Goal: Communication & Community: Answer question/provide support

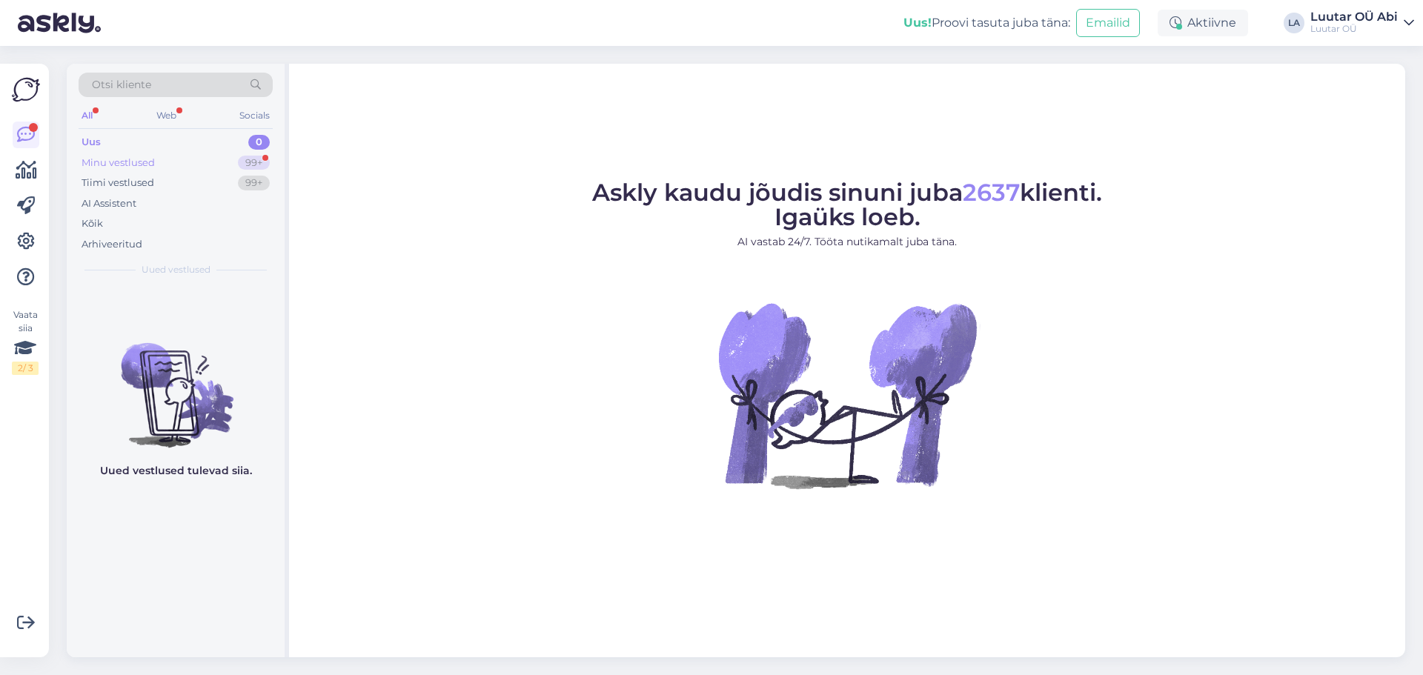
click at [191, 158] on div "Minu vestlused 99+" at bounding box center [176, 163] width 194 height 21
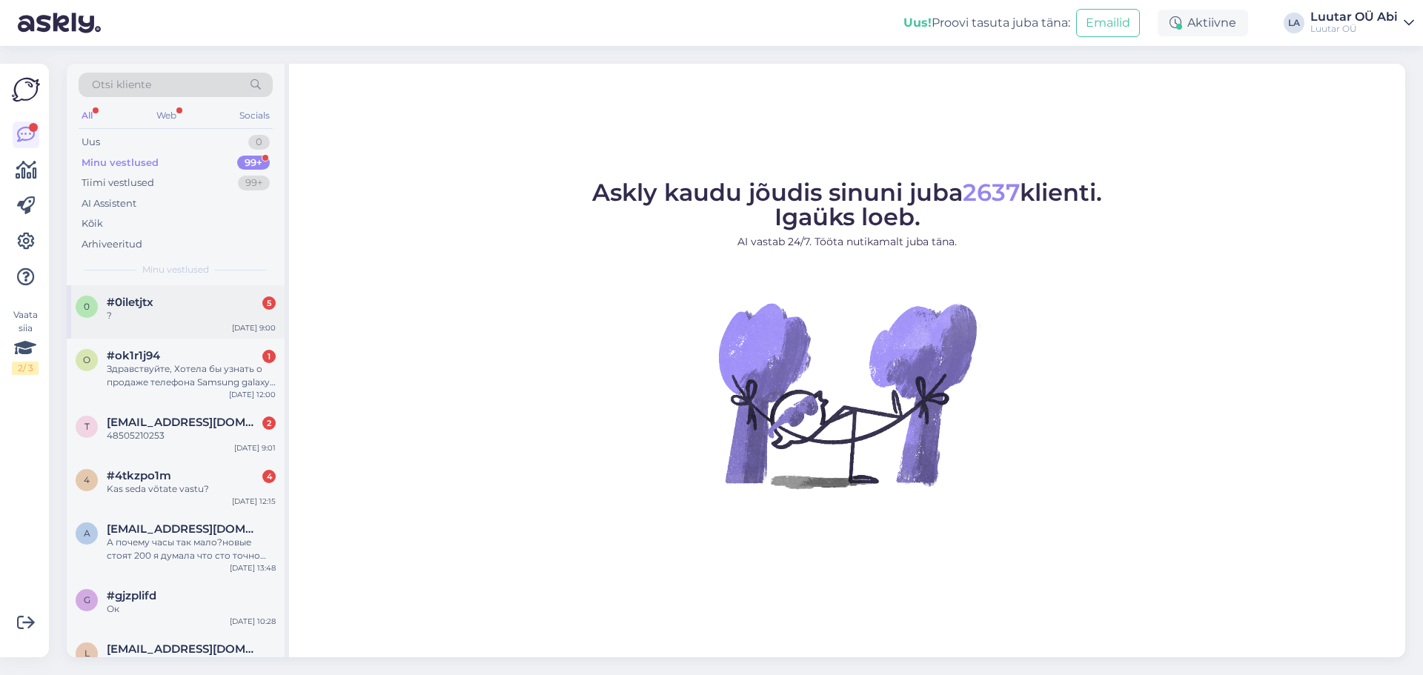
click at [205, 320] on div "?" at bounding box center [191, 315] width 169 height 13
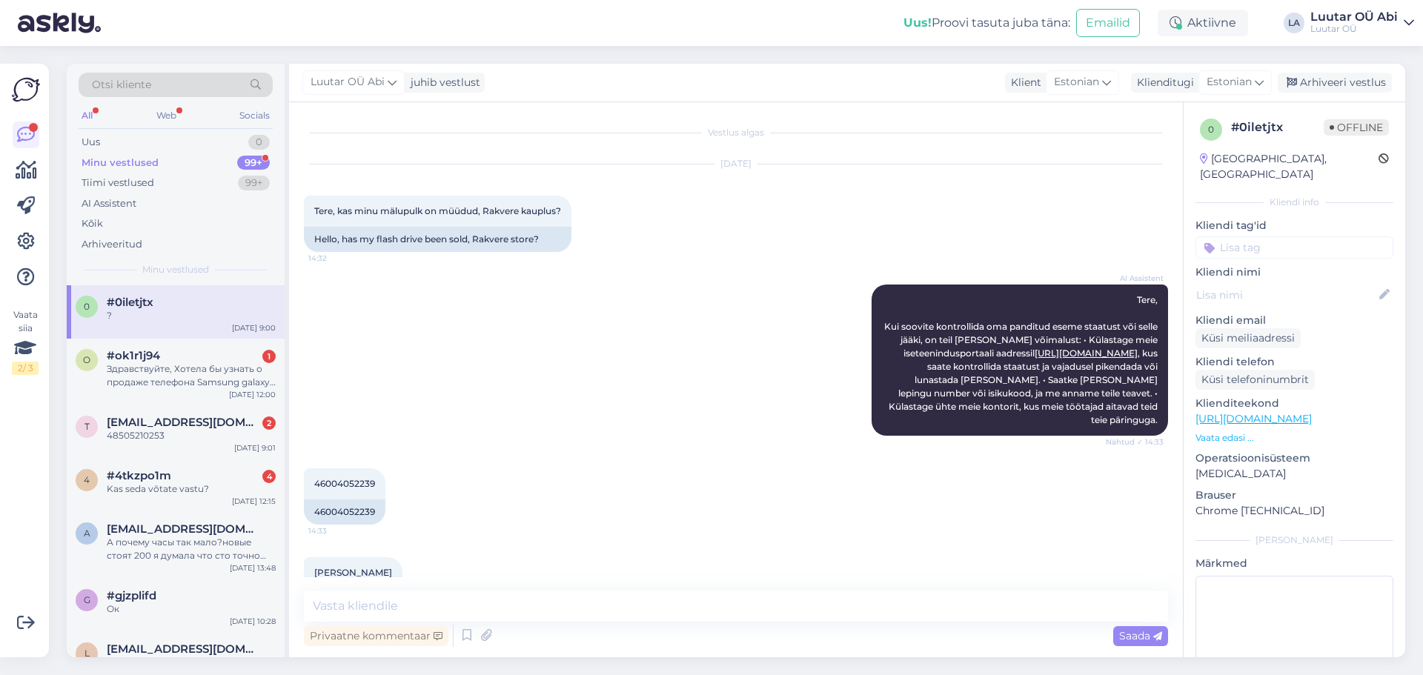
scroll to position [655, 0]
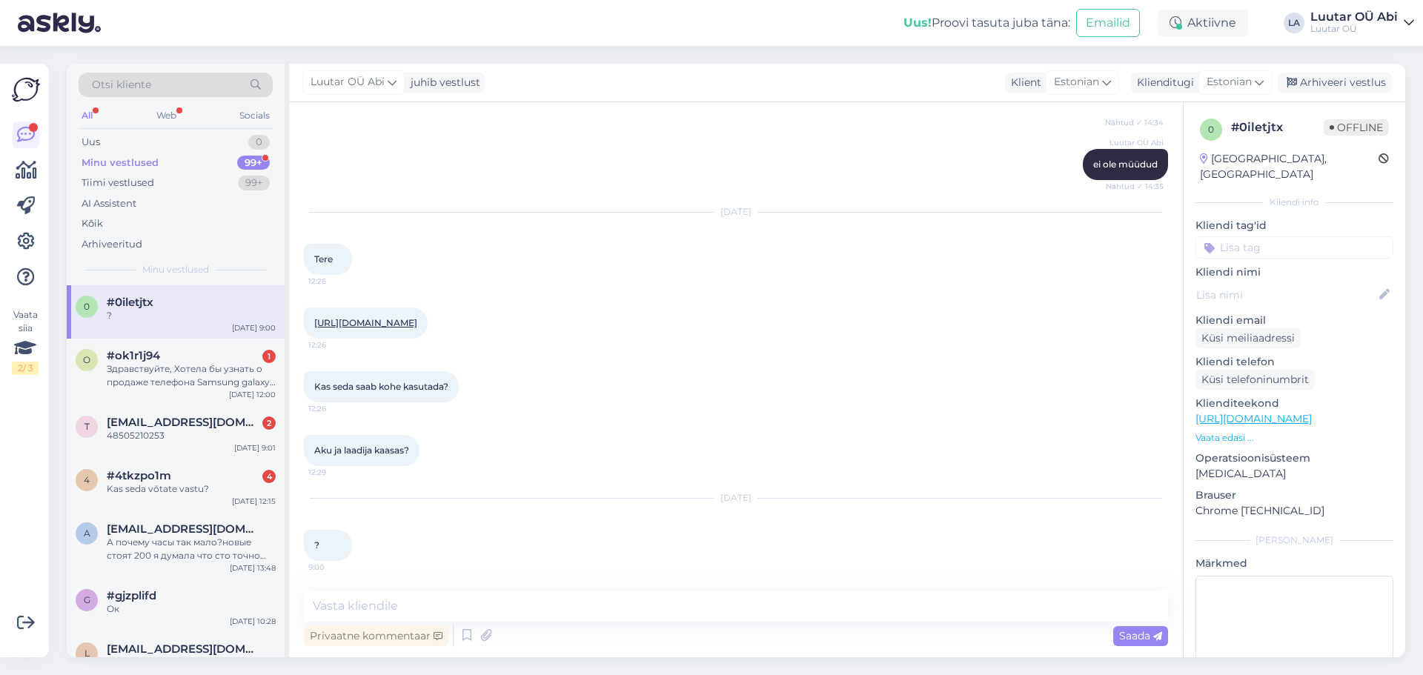
click at [417, 326] on link "[URL][DOMAIN_NAME]" at bounding box center [365, 322] width 103 height 11
click at [496, 622] on div "Privaatne kommentaar Saada" at bounding box center [736, 636] width 864 height 28
click at [469, 597] on textarea at bounding box center [736, 606] width 864 height 31
type textarea "Tere!"
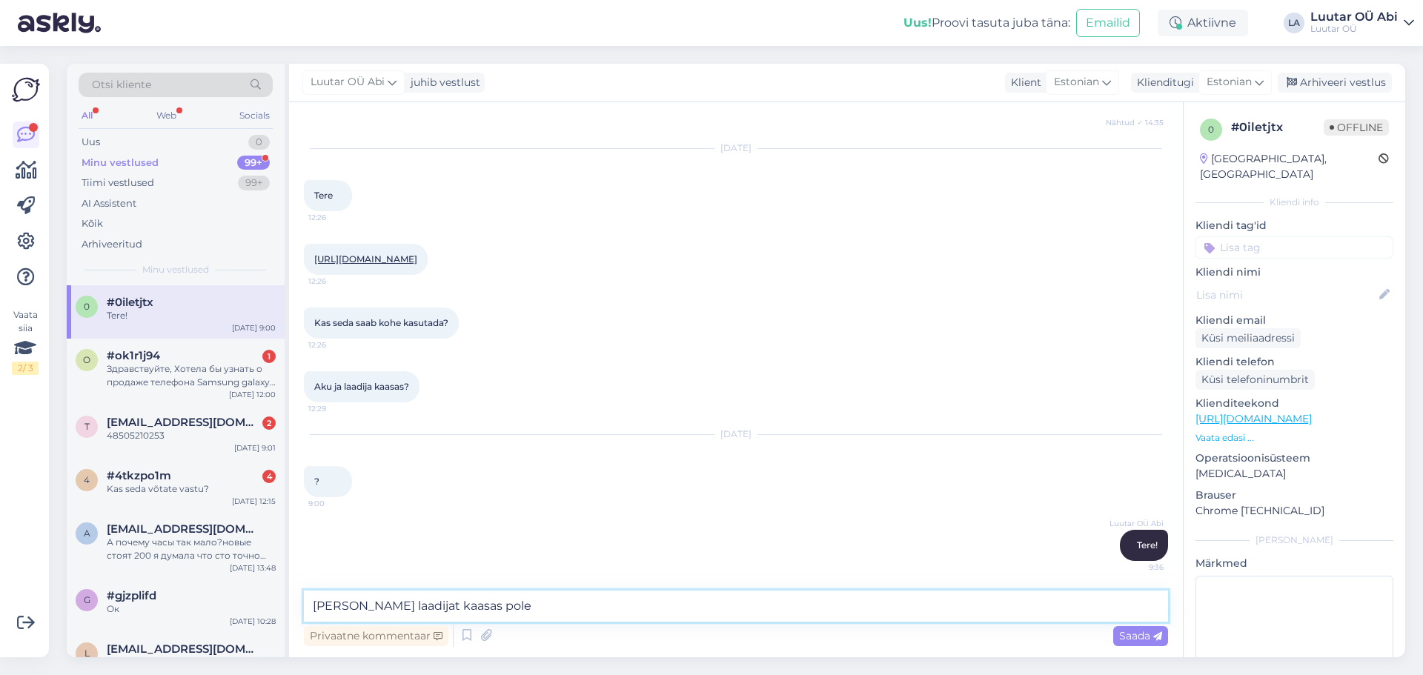
type textarea "[PERSON_NAME] laadijat kaasas pole"
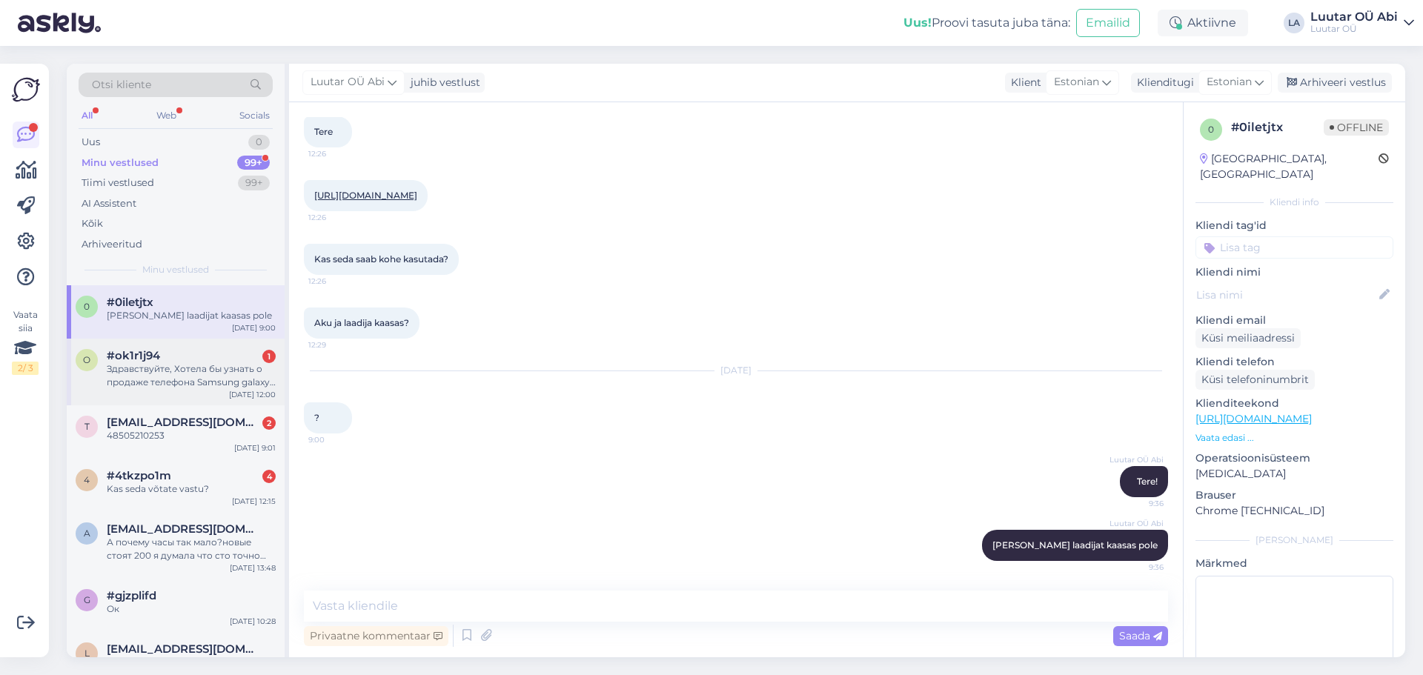
click at [226, 378] on div "Здравствуйте, Хотела бы узнать о продаже телефона Samsung galaxy s25 ultra 512G…" at bounding box center [191, 375] width 169 height 27
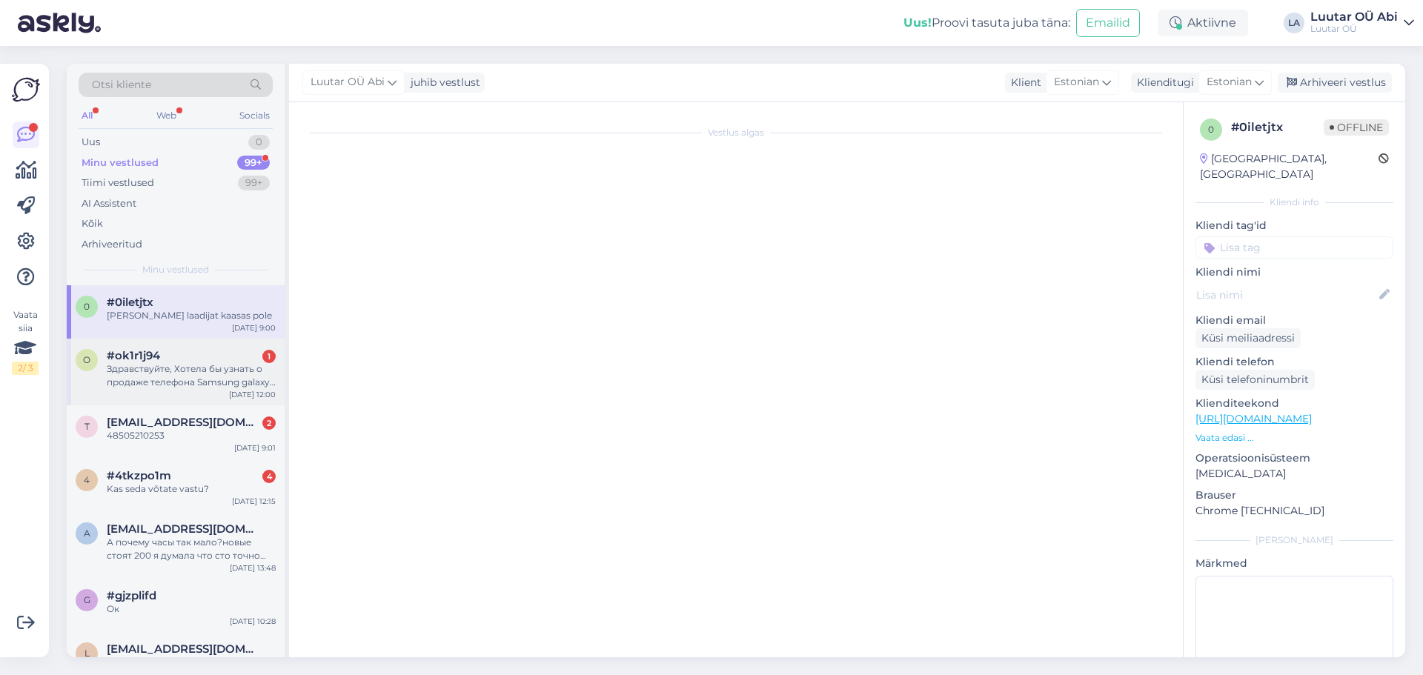
scroll to position [623, 0]
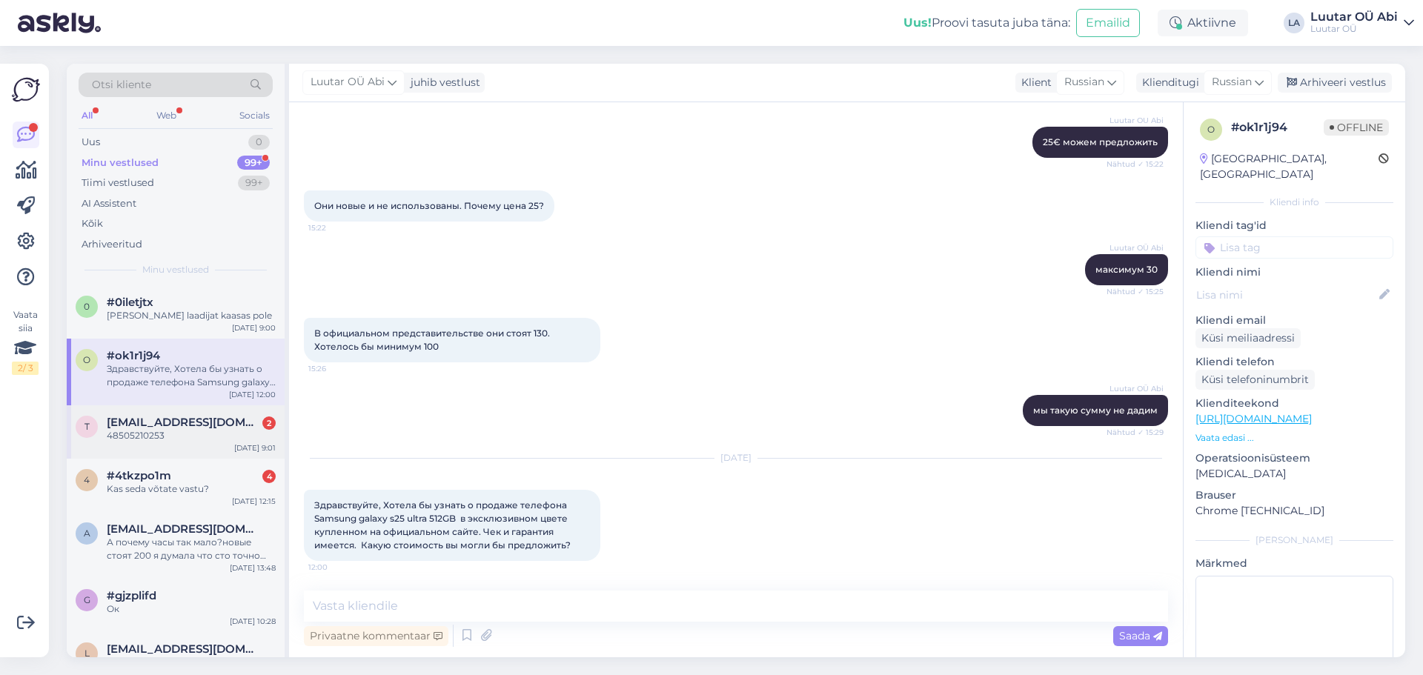
click at [192, 437] on div "48505210253" at bounding box center [191, 435] width 169 height 13
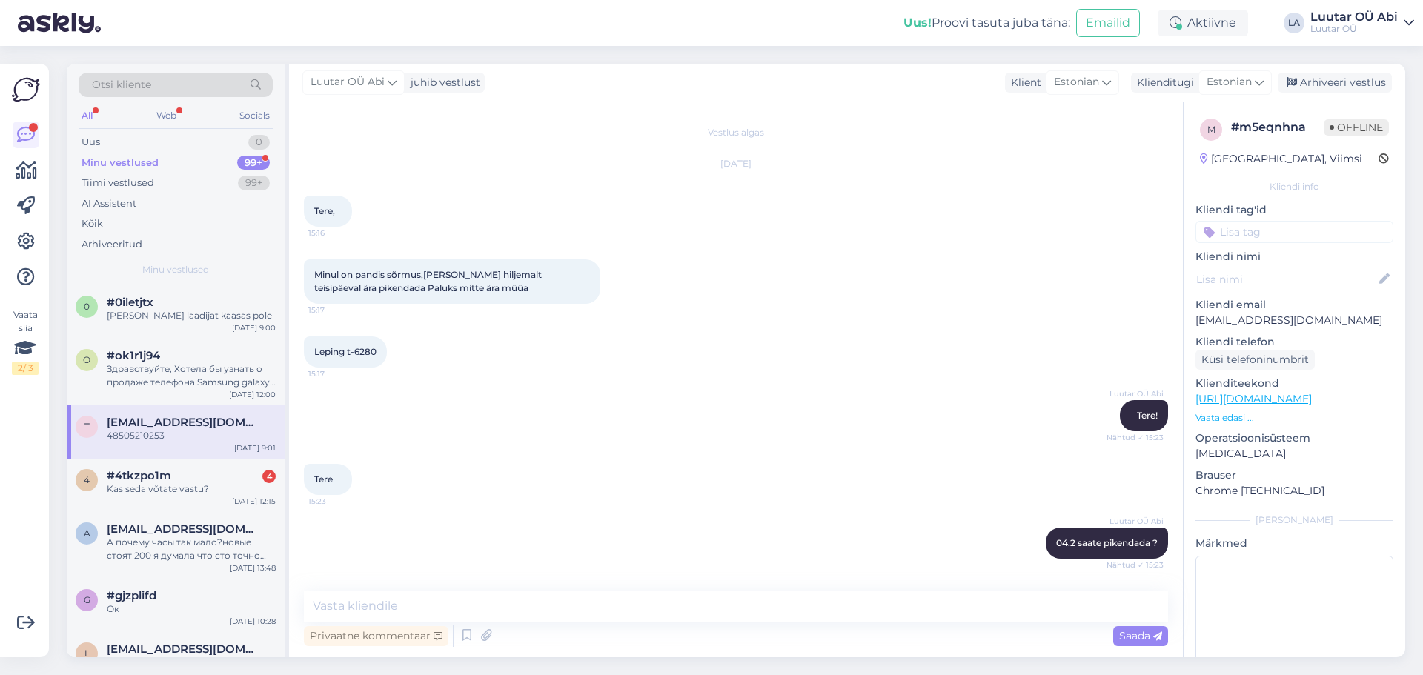
scroll to position [4422, 0]
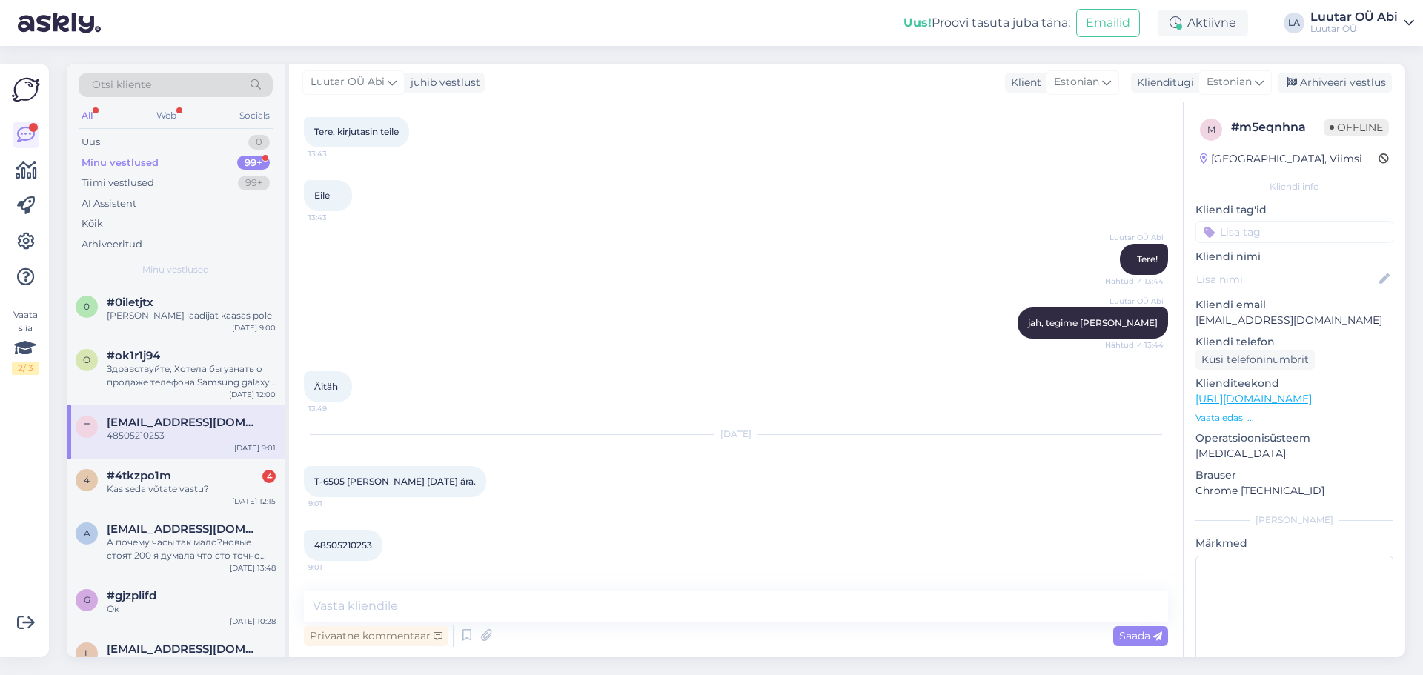
click at [546, 336] on div "Luutar OÜ Abi jah, tegime [PERSON_NAME] Nähtud ✓ 13:44" at bounding box center [736, 323] width 864 height 64
drag, startPoint x: 315, startPoint y: 543, endPoint x: 383, endPoint y: 541, distance: 68.2
click at [383, 541] on div "48505210253 9:01" at bounding box center [343, 545] width 79 height 31
copy div "48505210253 9:01"
click at [614, 623] on div "Privaatne kommentaar Saada" at bounding box center [736, 636] width 864 height 28
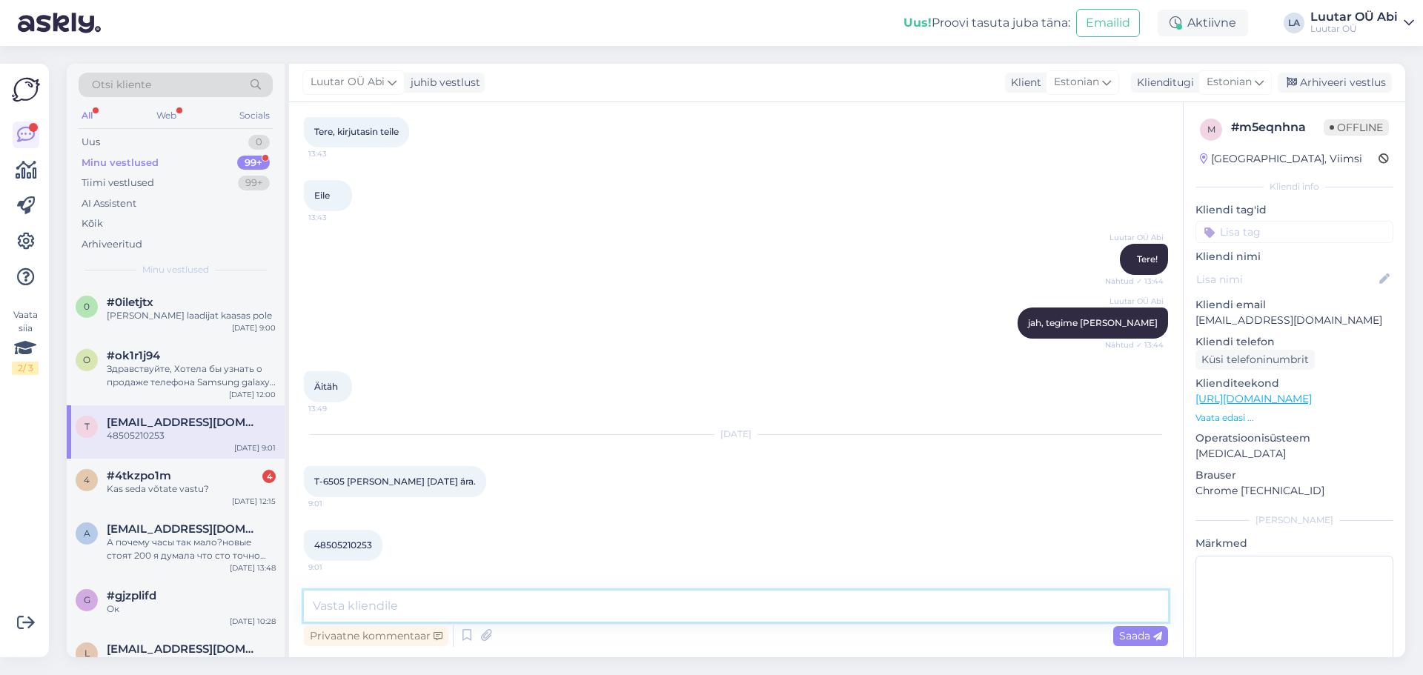
click at [603, 612] on textarea at bounding box center [736, 606] width 864 height 31
drag, startPoint x: 313, startPoint y: 477, endPoint x: 343, endPoint y: 480, distance: 30.6
click at [343, 480] on div "T-6505 [PERSON_NAME] [DATE] ära. 9:01" at bounding box center [395, 481] width 182 height 31
copy span "T-6505"
click at [520, 607] on textarea at bounding box center [736, 606] width 864 height 31
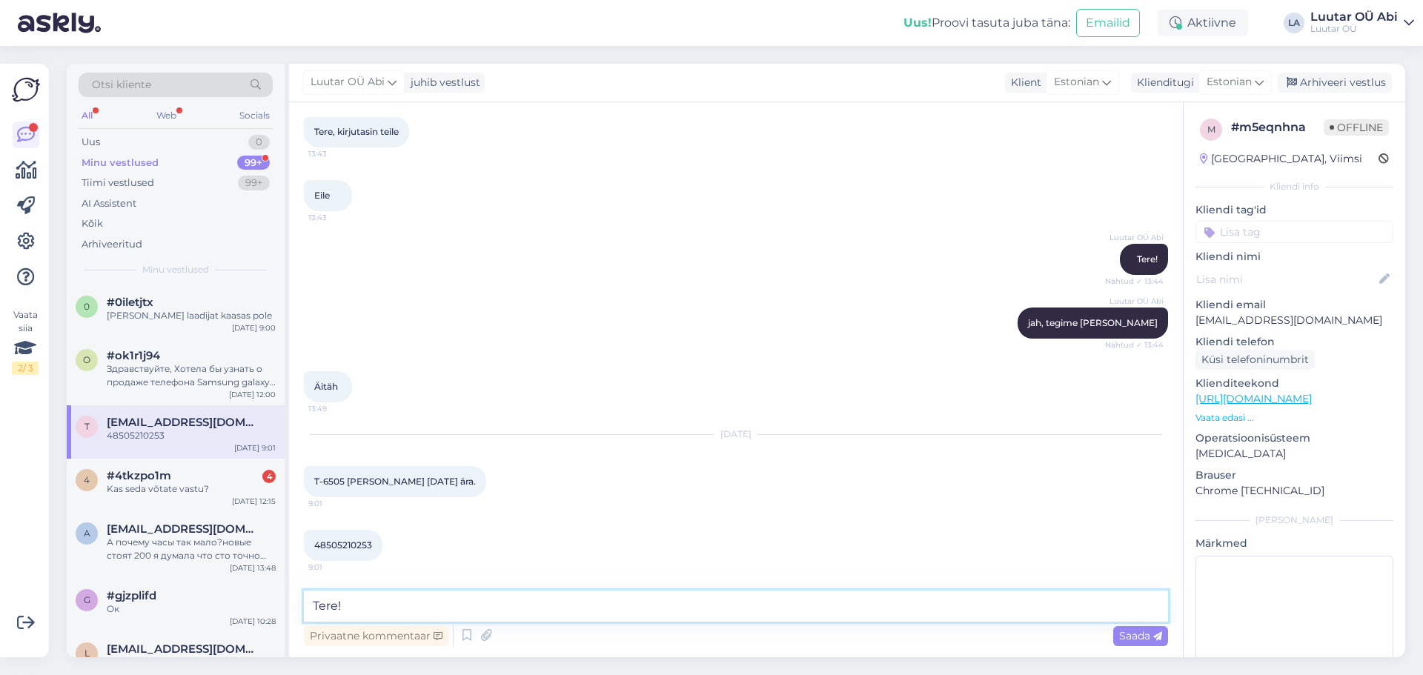
type textarea "Tere!"
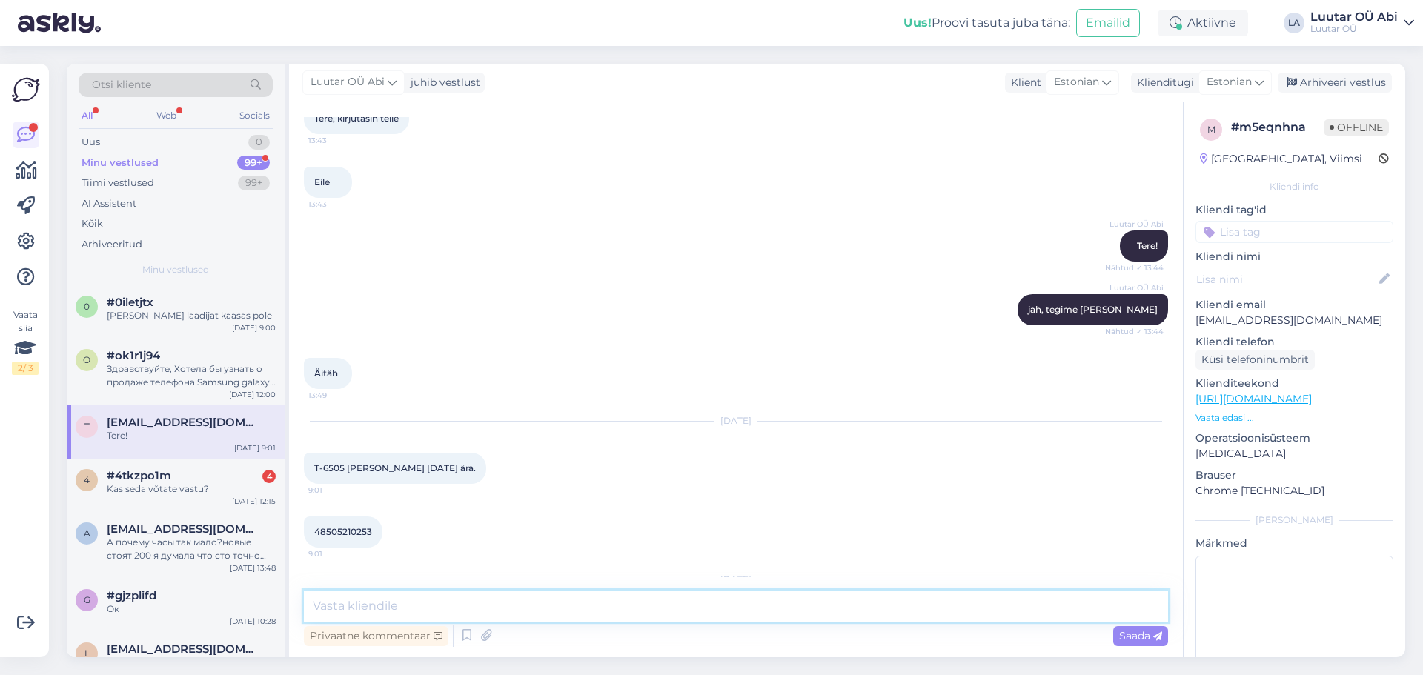
scroll to position [4517, 0]
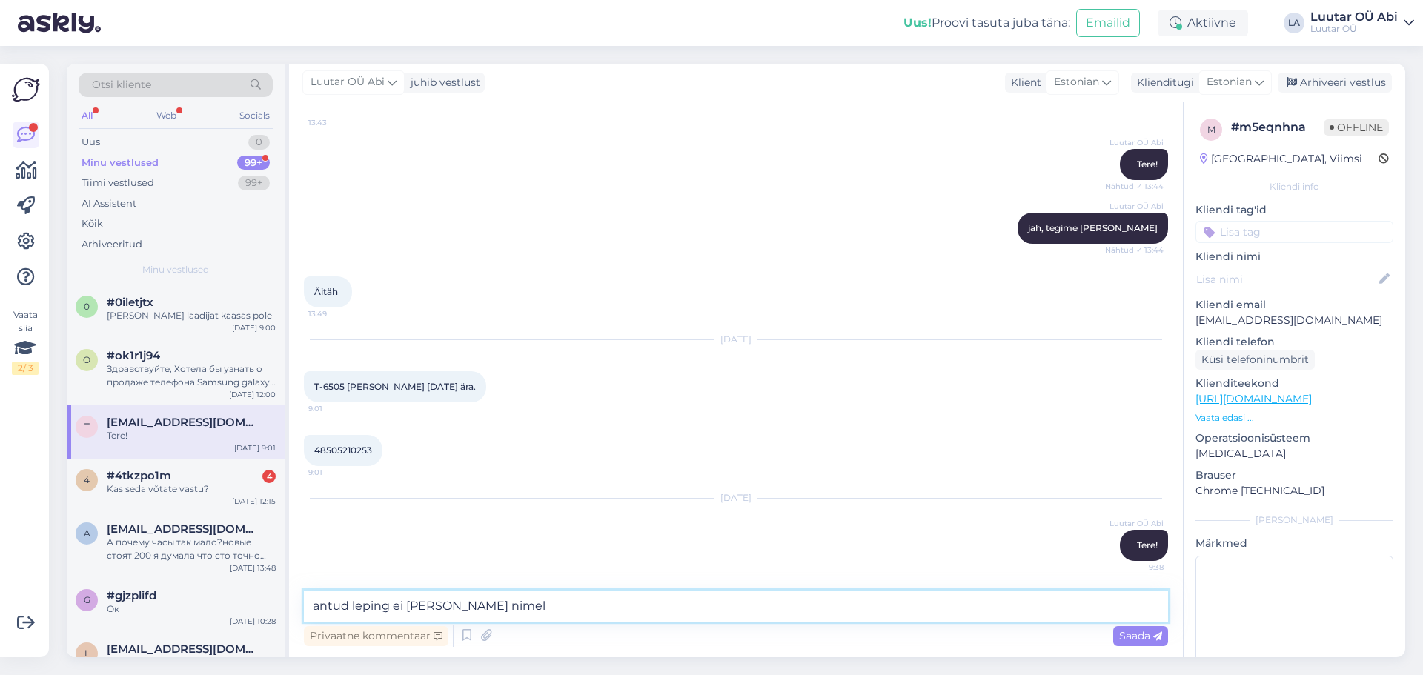
type textarea "antud leping ei [PERSON_NAME] nimel"
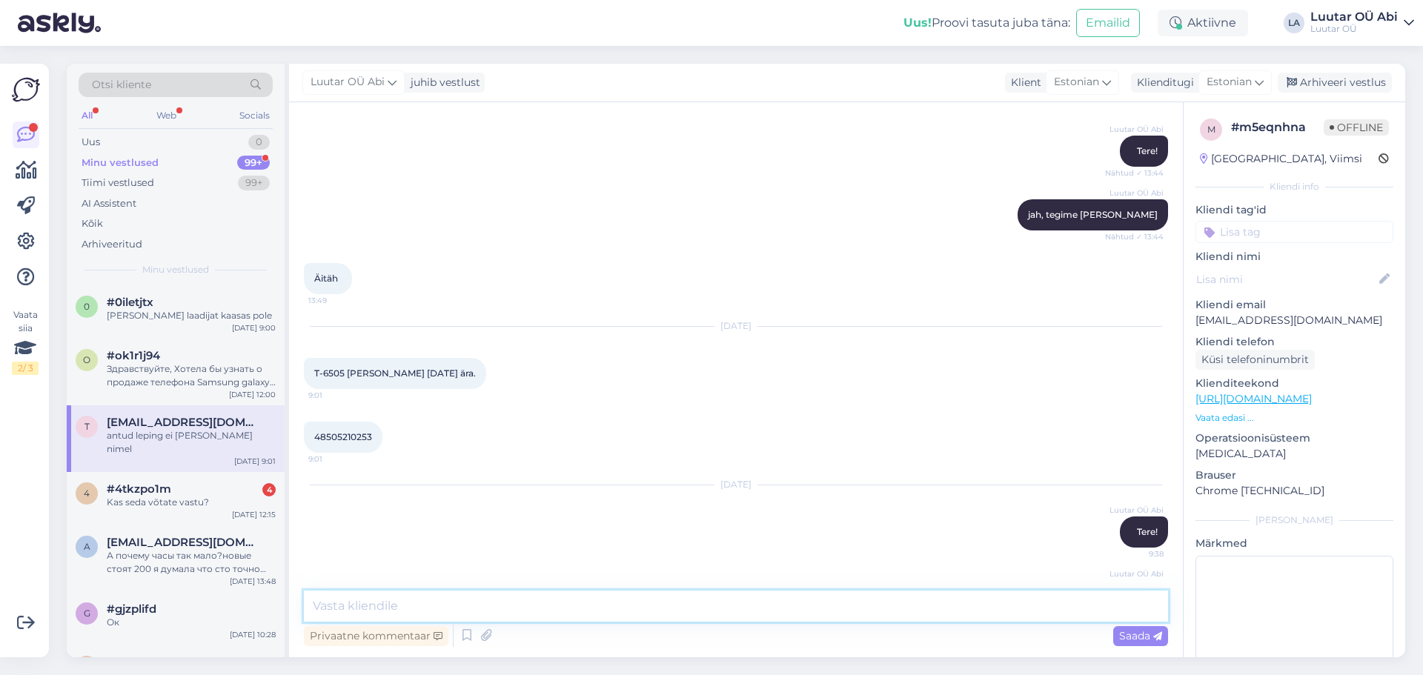
scroll to position [4581, 0]
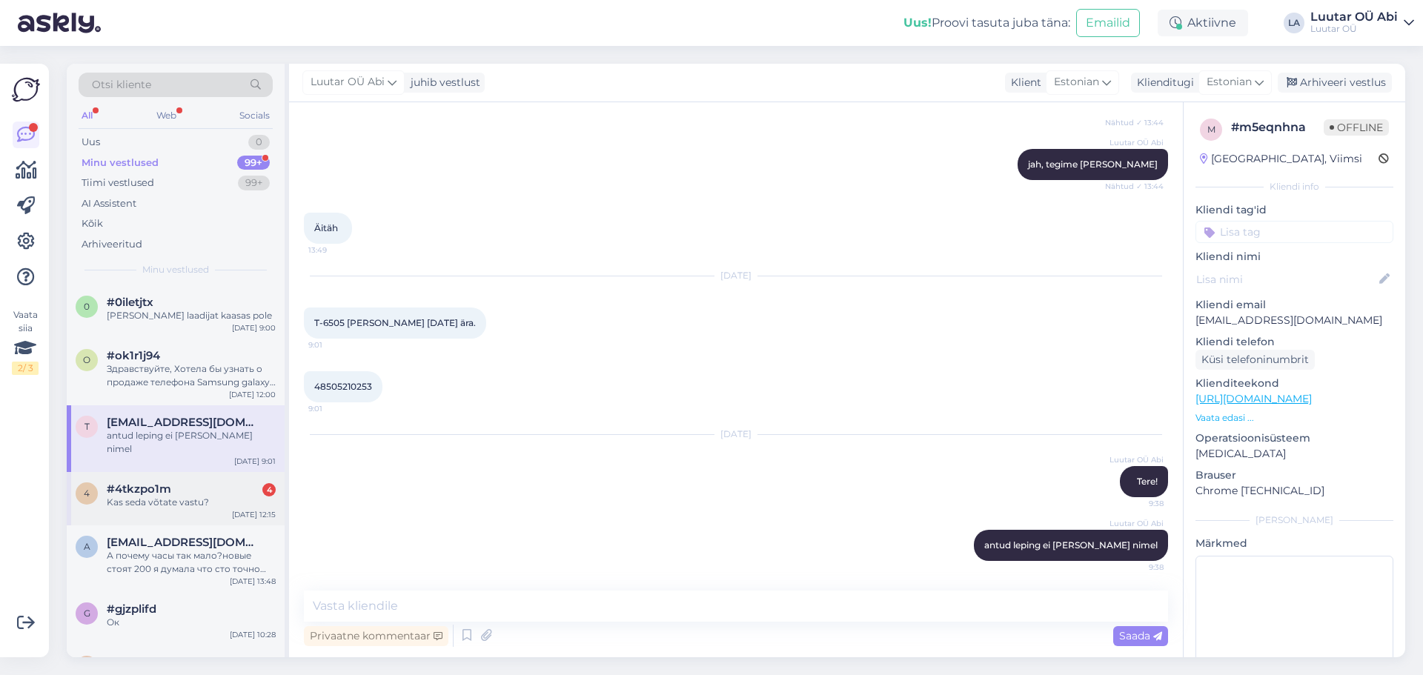
click at [208, 496] on div "Kas seda võtate vastu?" at bounding box center [191, 502] width 169 height 13
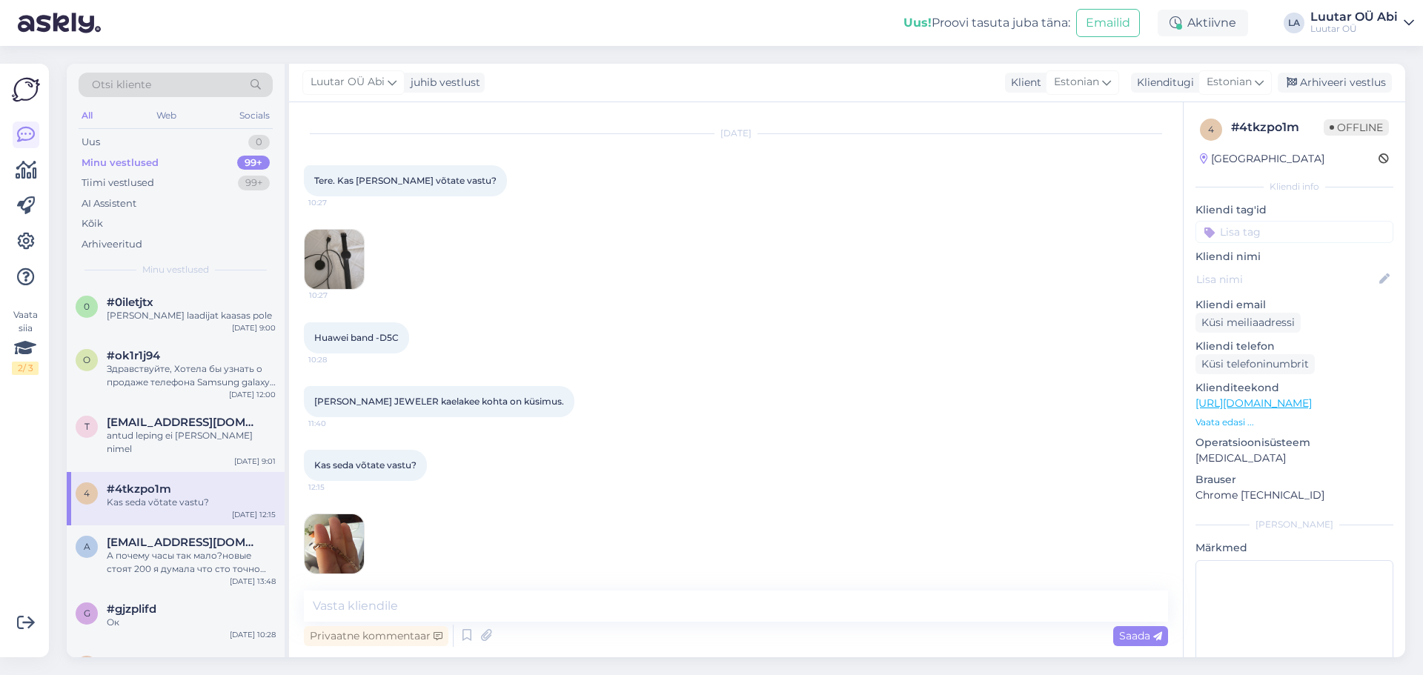
click at [662, 478] on div "Kas seda võtate vastu? 12:15 12:15" at bounding box center [736, 512] width 864 height 157
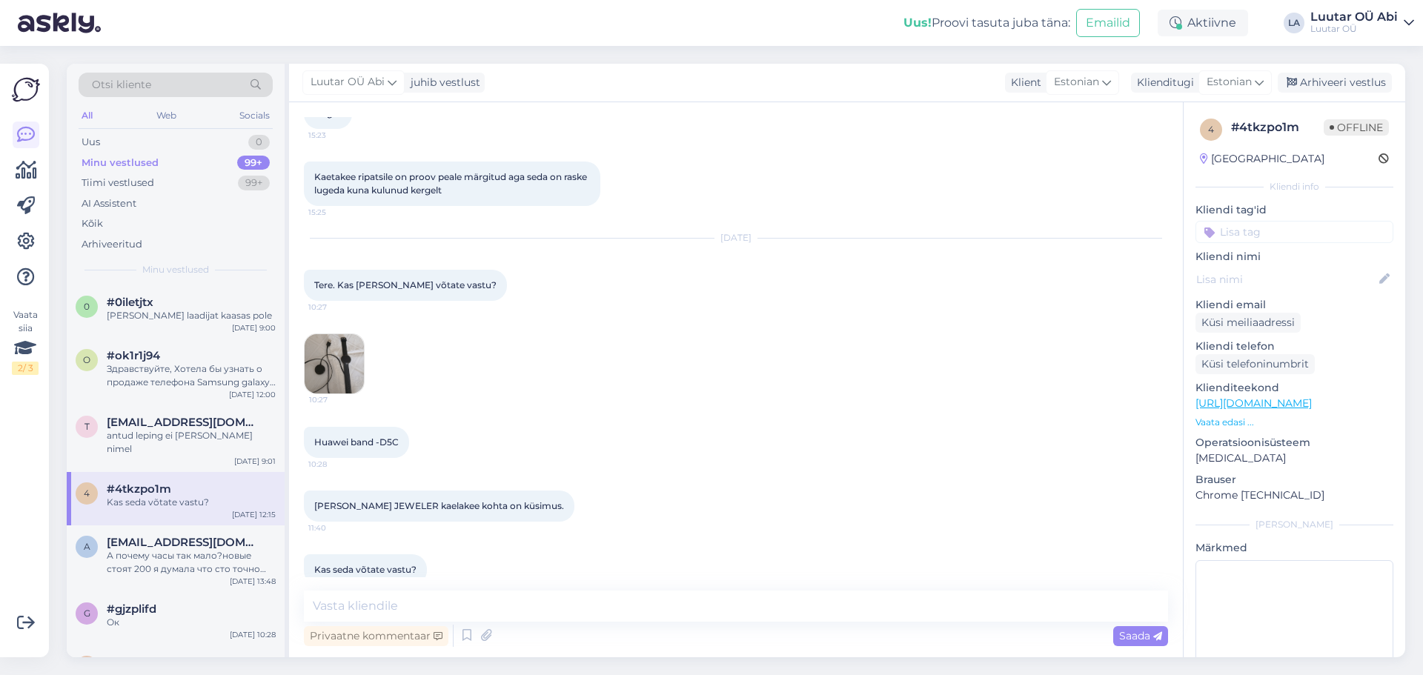
scroll to position [2790, 0]
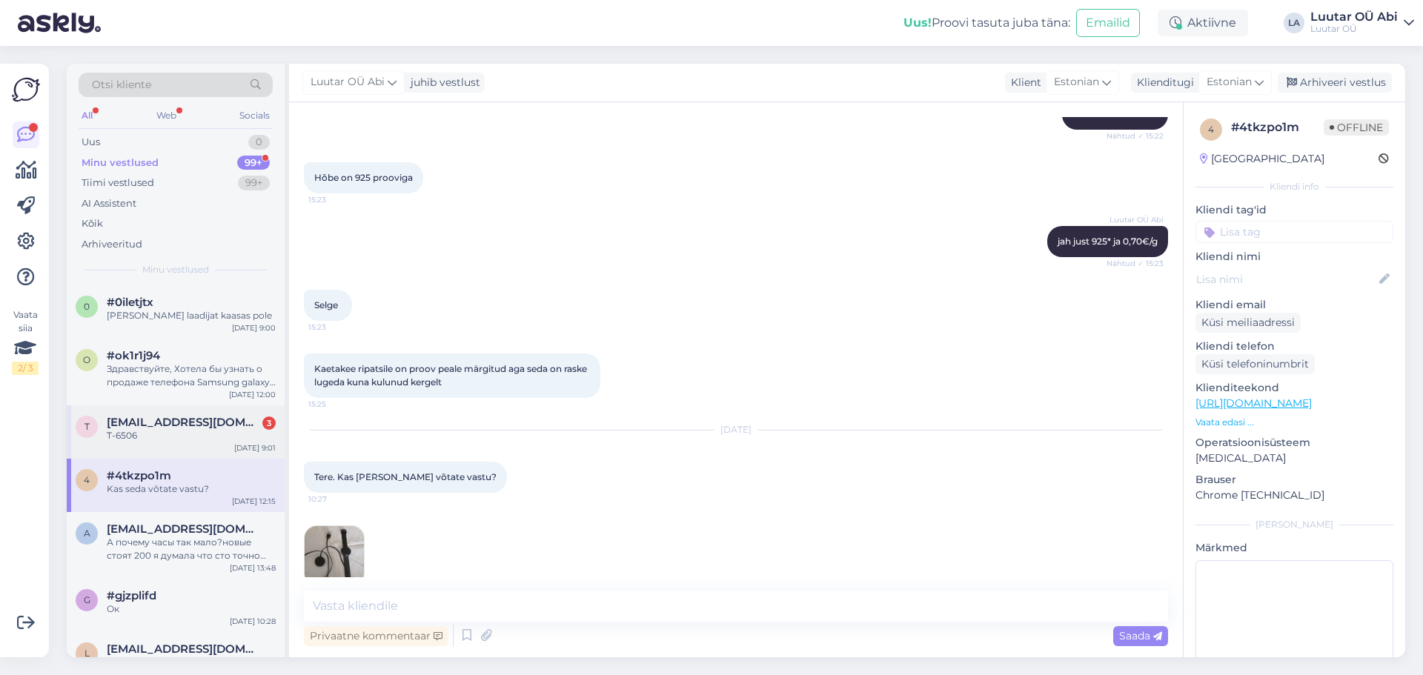
click at [246, 431] on div "T-6506" at bounding box center [191, 435] width 169 height 13
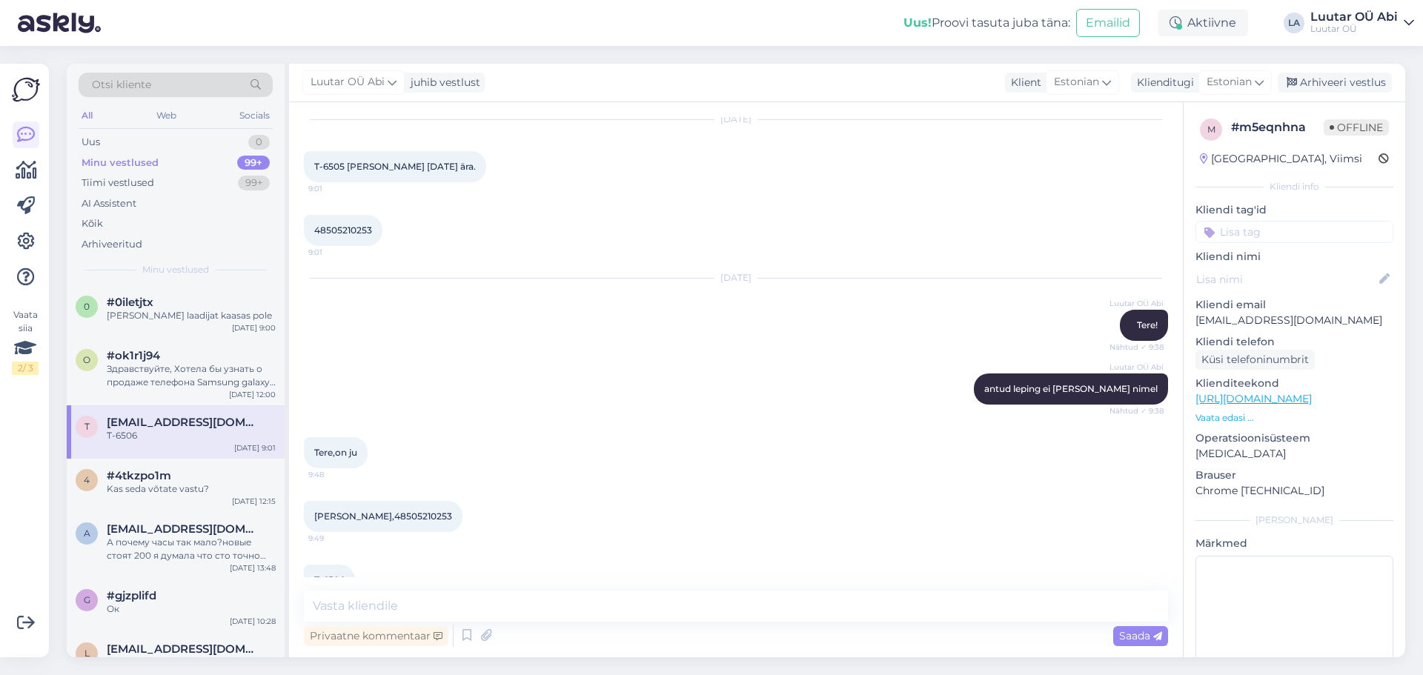
scroll to position [4772, 0]
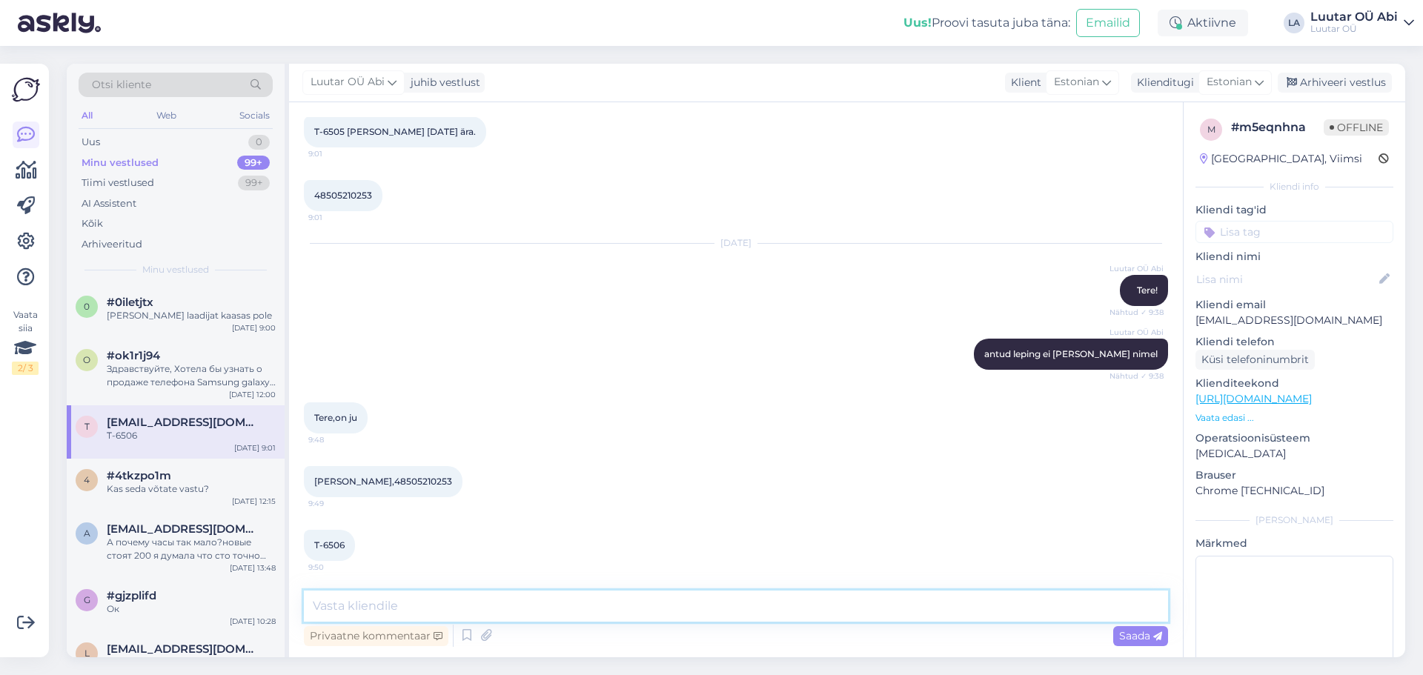
click at [518, 616] on textarea at bounding box center [736, 606] width 864 height 31
type textarea "lihtsalt varem kirjutasite T-6505"
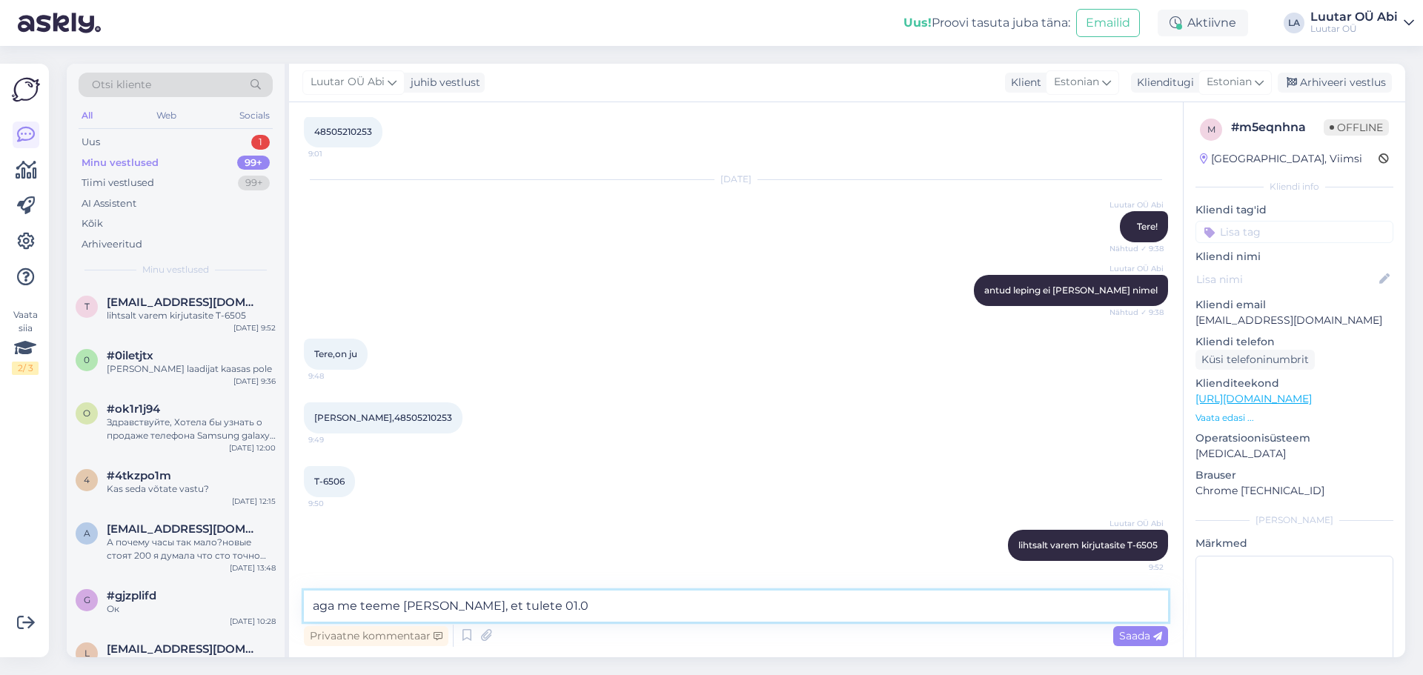
type textarea "aga me teeme [PERSON_NAME], et tulete 01.09"
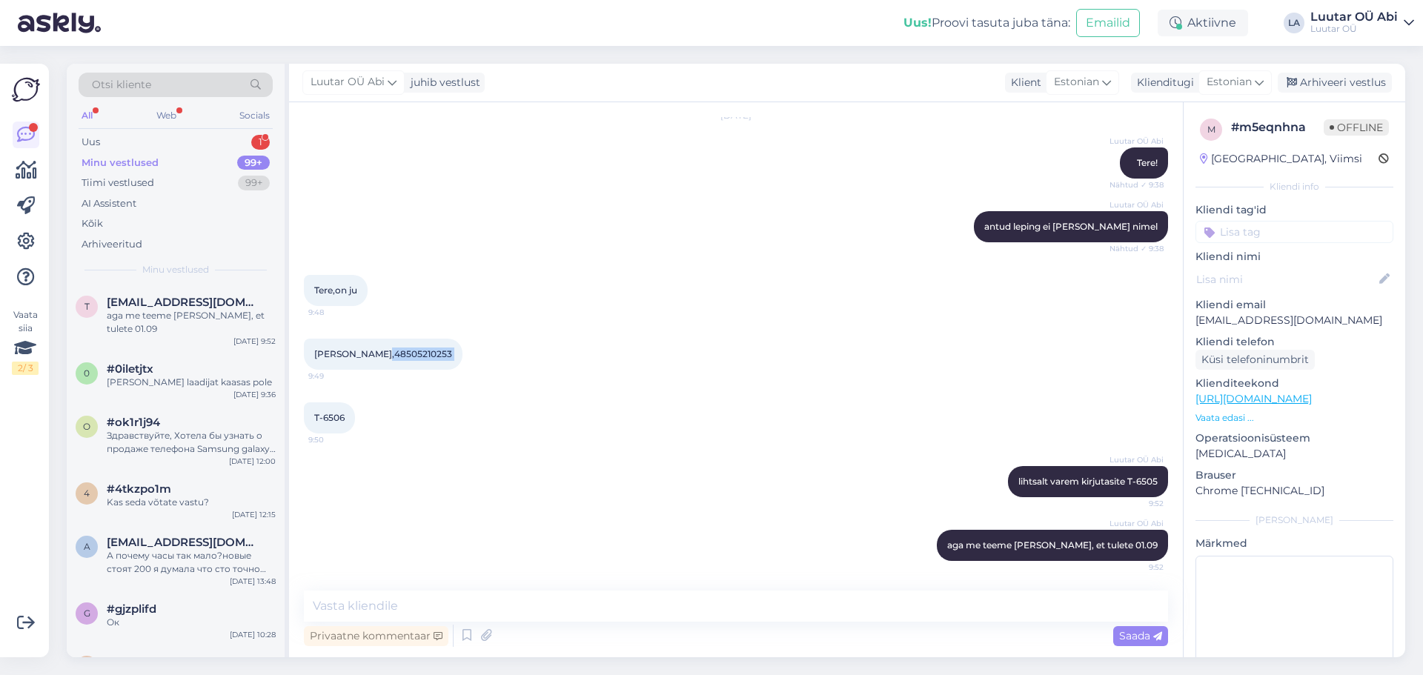
drag, startPoint x: 376, startPoint y: 356, endPoint x: 446, endPoint y: 348, distance: 70.8
click at [446, 348] on div "[PERSON_NAME],48505210253 9:49" at bounding box center [383, 354] width 159 height 31
copy div "48505210253 9:49"
click at [200, 125] on div "All Web Socials" at bounding box center [176, 117] width 194 height 23
click at [196, 135] on div "Uus 1" at bounding box center [176, 142] width 194 height 21
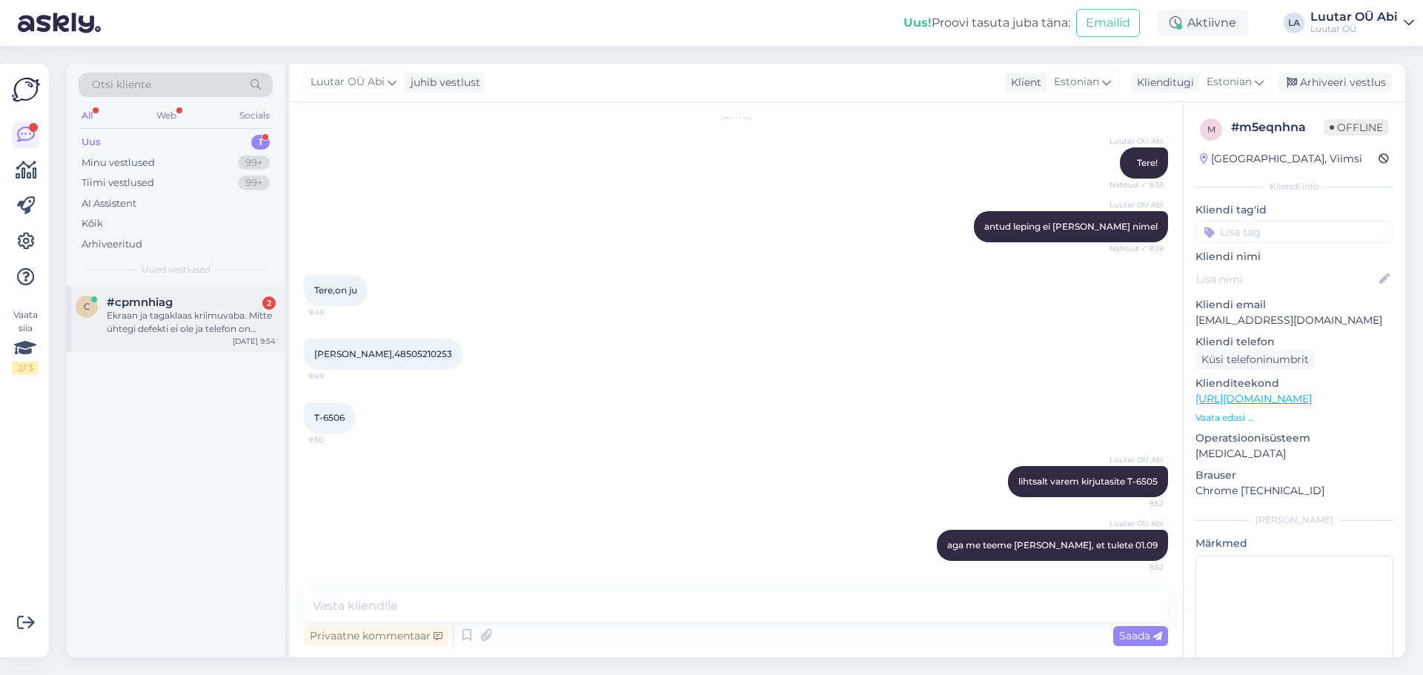
click at [191, 311] on div "Ekraan ja tagaklaas kriimuvaba. Mitte ühtegi defekti ei ole ja telefon on uuevä…" at bounding box center [191, 322] width 169 height 27
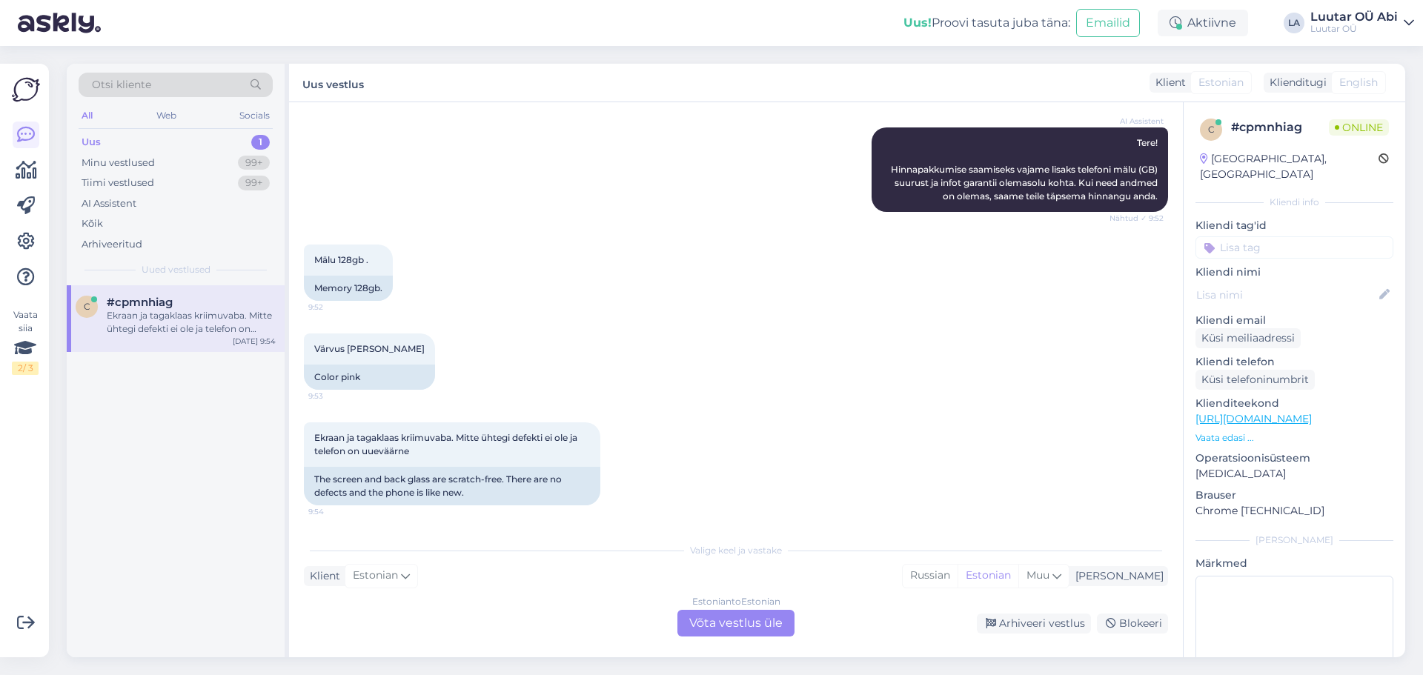
click at [569, 339] on div "Värvus [PERSON_NAME] 9:53 Color pink" at bounding box center [736, 361] width 864 height 89
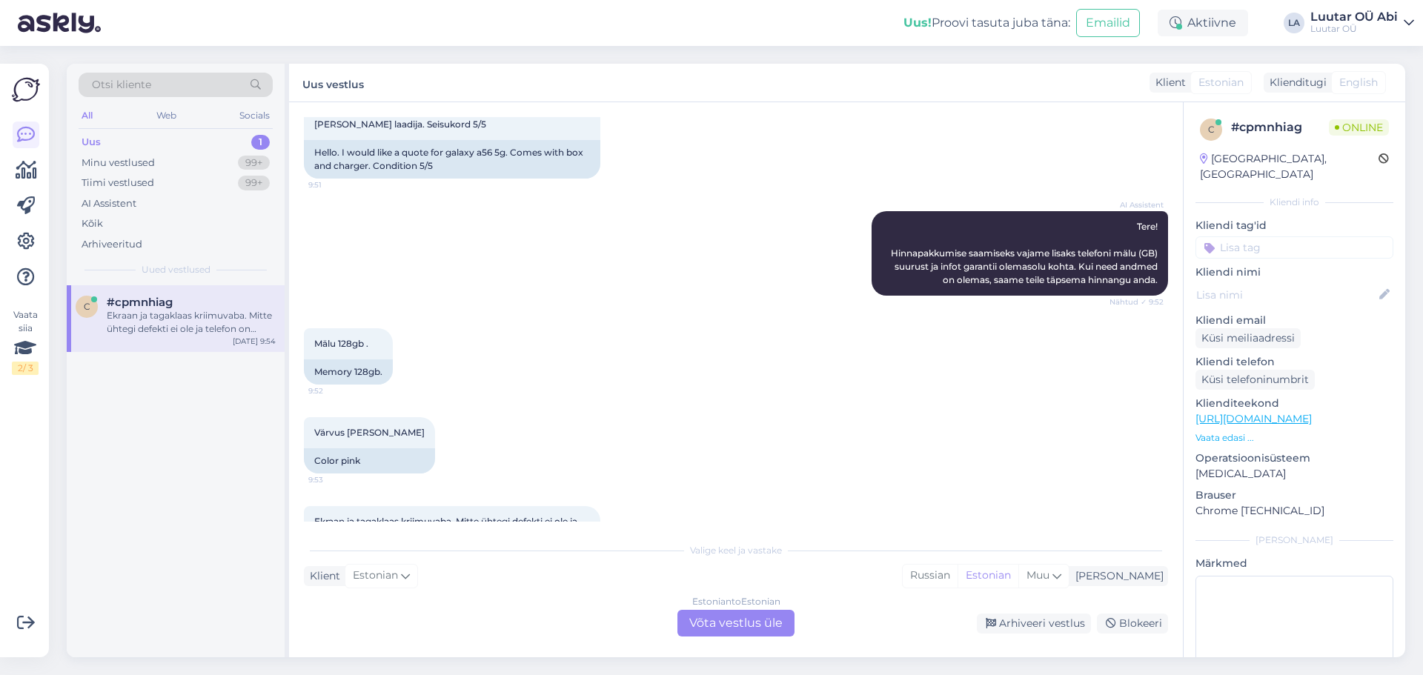
scroll to position [0, 0]
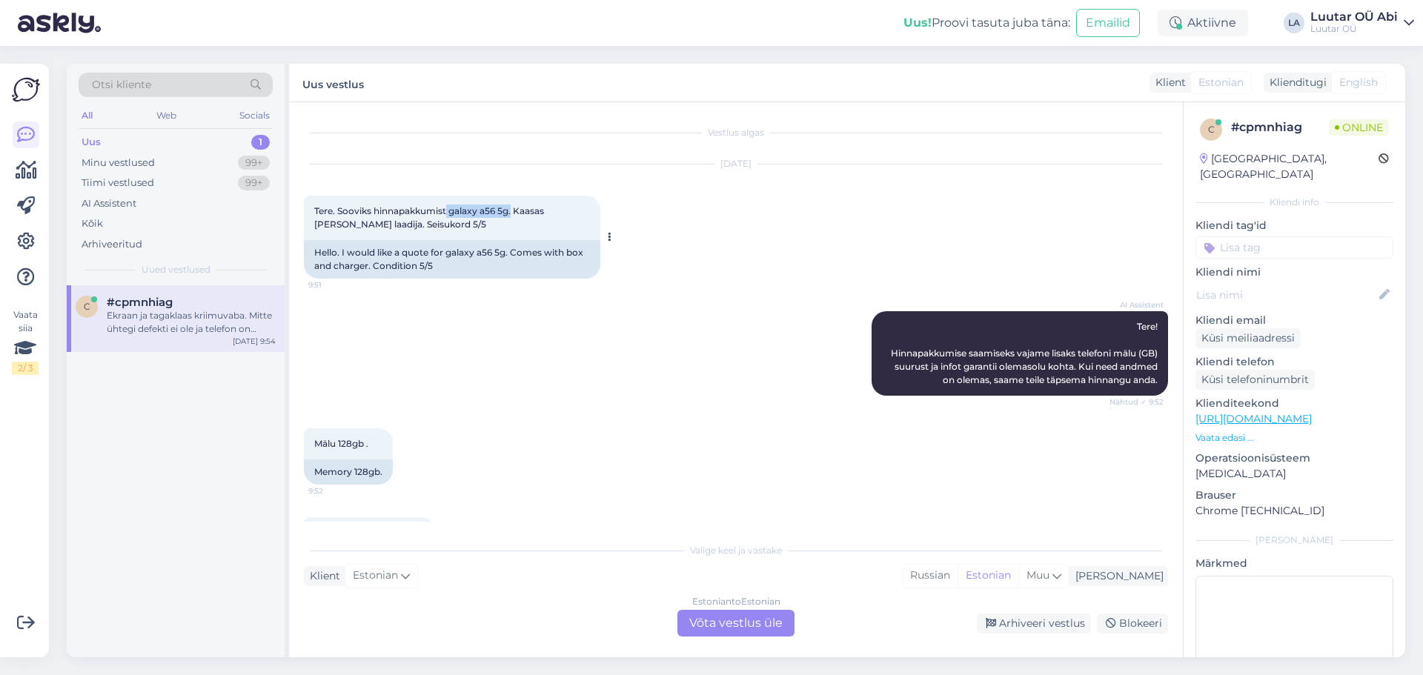
drag, startPoint x: 448, startPoint y: 213, endPoint x: 514, endPoint y: 211, distance: 66.0
click at [514, 211] on span "Tere. Sooviks hinnapakkumist galaxy a56 5g. Kaasas [PERSON_NAME] laadija. Seisu…" at bounding box center [430, 217] width 232 height 24
copy span "galaxy a56 5g."
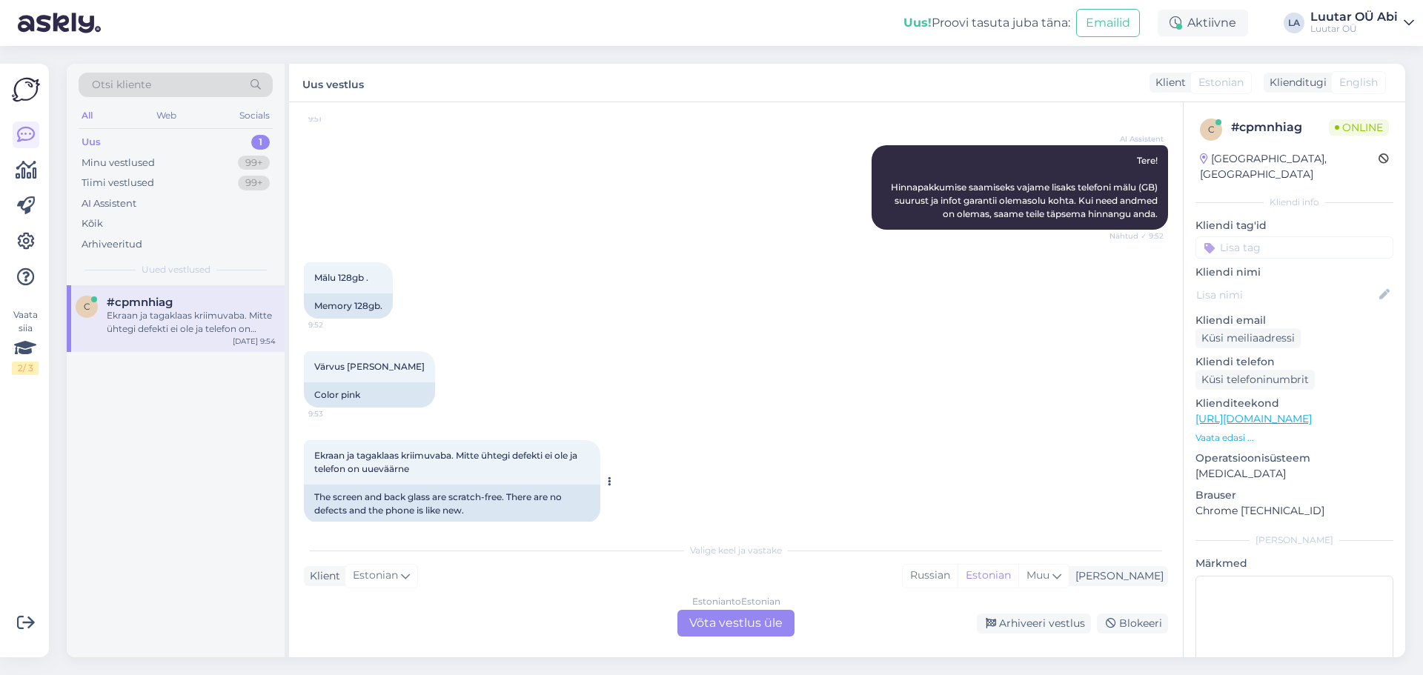
scroll to position [184, 0]
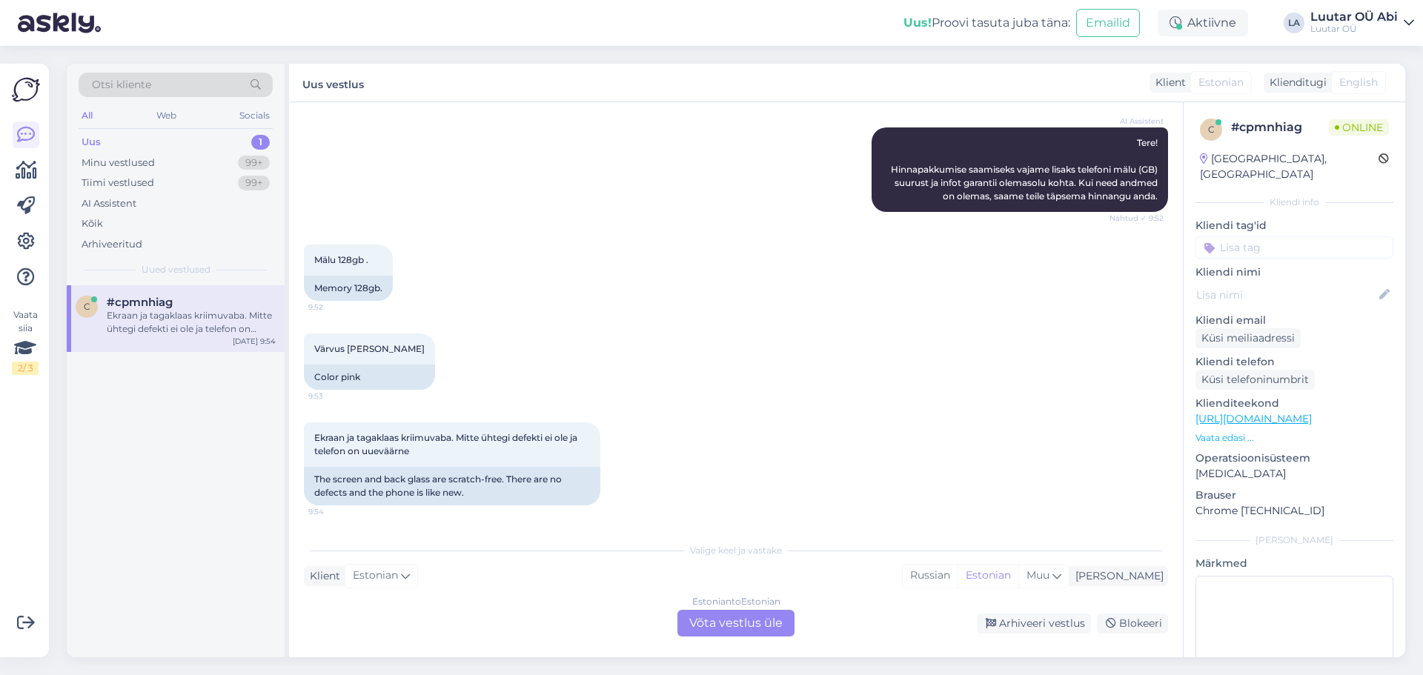
click at [701, 627] on div "Estonian to Estonian Võta vestlus üle" at bounding box center [736, 623] width 117 height 27
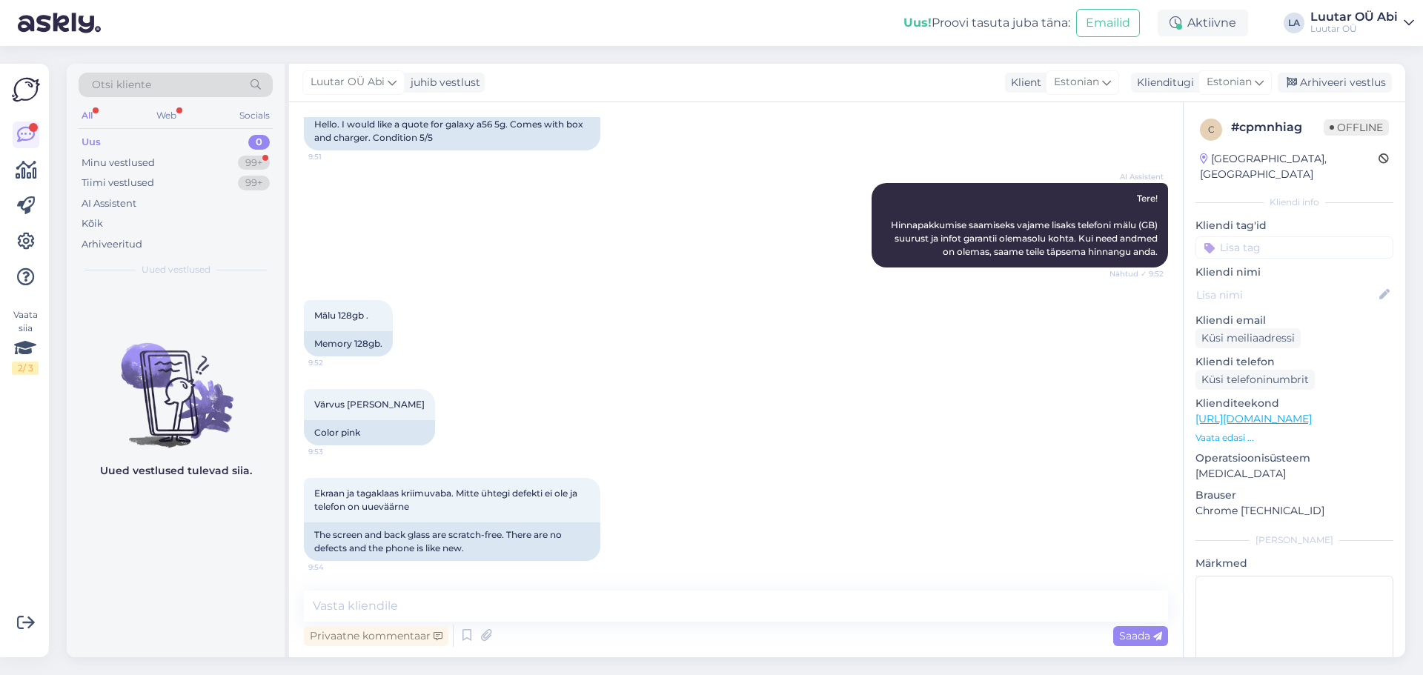
scroll to position [192, 0]
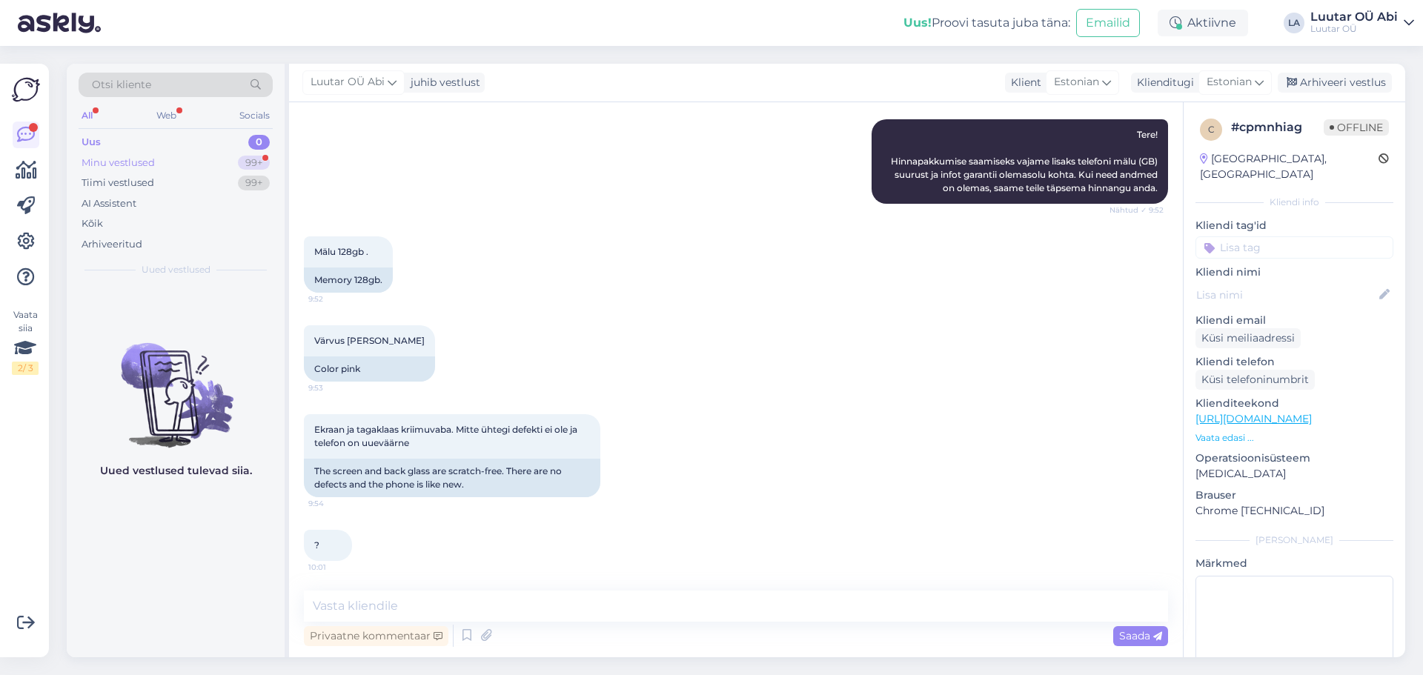
click at [183, 155] on div "Minu vestlused 99+" at bounding box center [176, 163] width 194 height 21
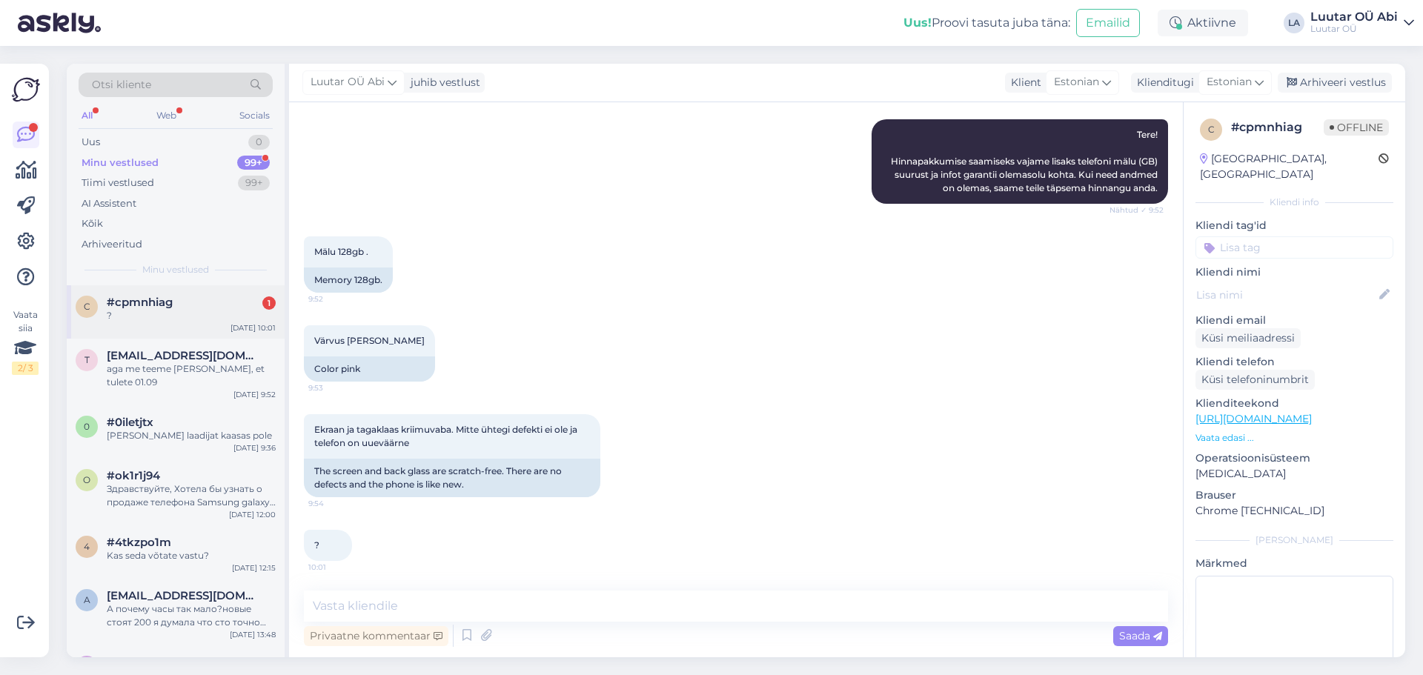
click at [228, 311] on div "?" at bounding box center [191, 315] width 169 height 13
click at [746, 441] on div "Ekraan ja tagaklaas kriimuvaba. Mitte ühtegi defekti ei ole ja telefon on uuevä…" at bounding box center [736, 456] width 864 height 116
